Goal: Task Accomplishment & Management: Manage account settings

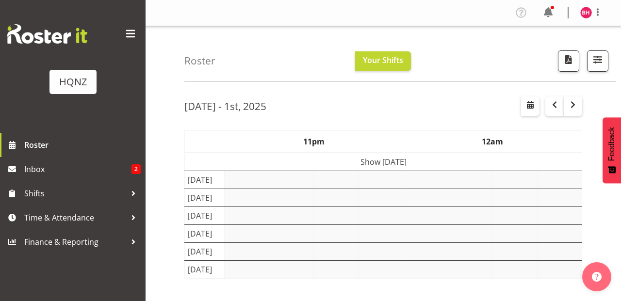
click at [328, 58] on button "Later" at bounding box center [331, 62] width 44 height 24
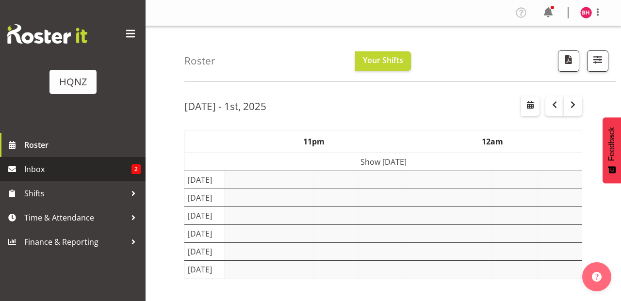
click at [70, 176] on span "Inbox" at bounding box center [77, 169] width 107 height 15
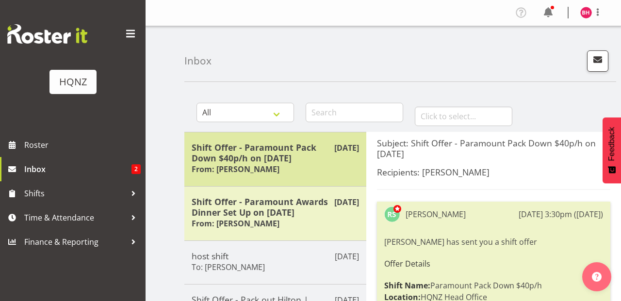
click at [274, 157] on h5 "Shift Offer - Paramount Pack Down $40p/h on [DATE]" at bounding box center [275, 152] width 167 height 21
click at [274, 157] on h5 "Shift Offer - Paramount Pack Down $40p/h on 17/09/25" at bounding box center [275, 152] width 167 height 21
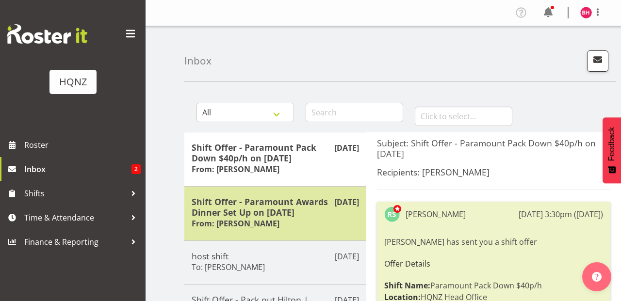
click at [272, 196] on h5 "Shift Offer - Paramount Awards Dinner Set Up on 17/09/25" at bounding box center [275, 206] width 167 height 21
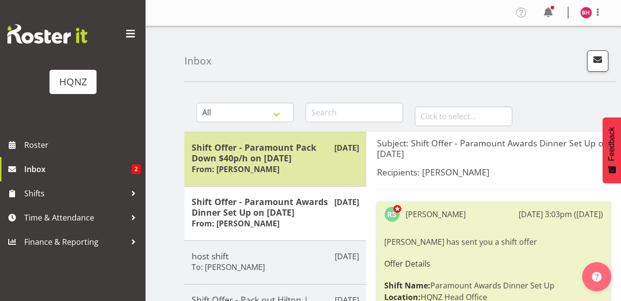
click at [275, 158] on h5 "Shift Offer - Paramount Pack Down $40p/h on 17/09/25" at bounding box center [275, 152] width 167 height 21
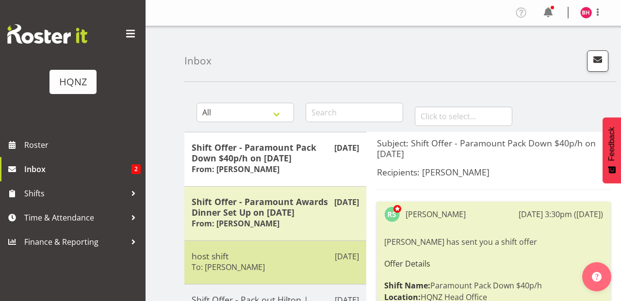
click at [236, 251] on h5 "host shift" at bounding box center [275, 256] width 167 height 11
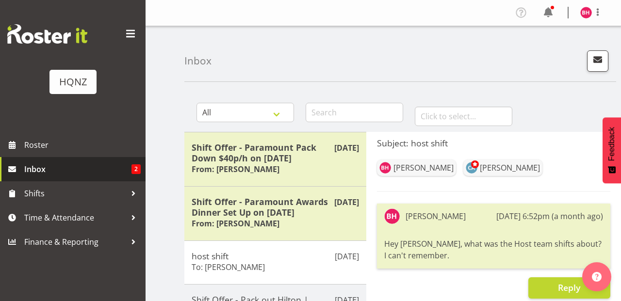
click at [40, 168] on span "Inbox" at bounding box center [77, 169] width 107 height 15
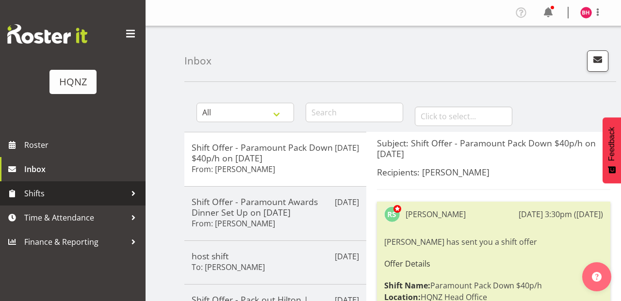
click at [53, 199] on span "Shifts" at bounding box center [75, 193] width 102 height 15
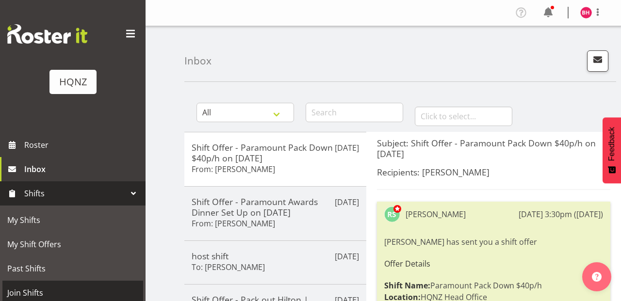
click at [60, 286] on span "Join Shifts" at bounding box center [72, 293] width 131 height 15
